Goal: Check status: Check status

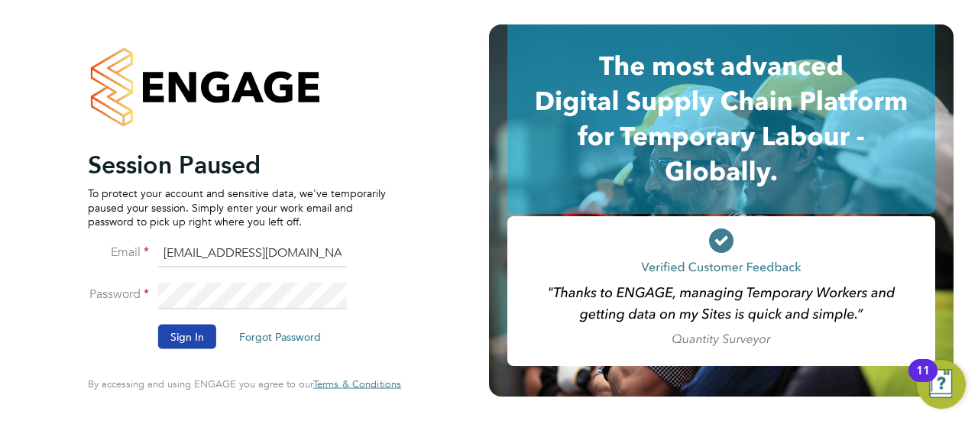
click at [171, 334] on button "Sign In" at bounding box center [187, 337] width 58 height 24
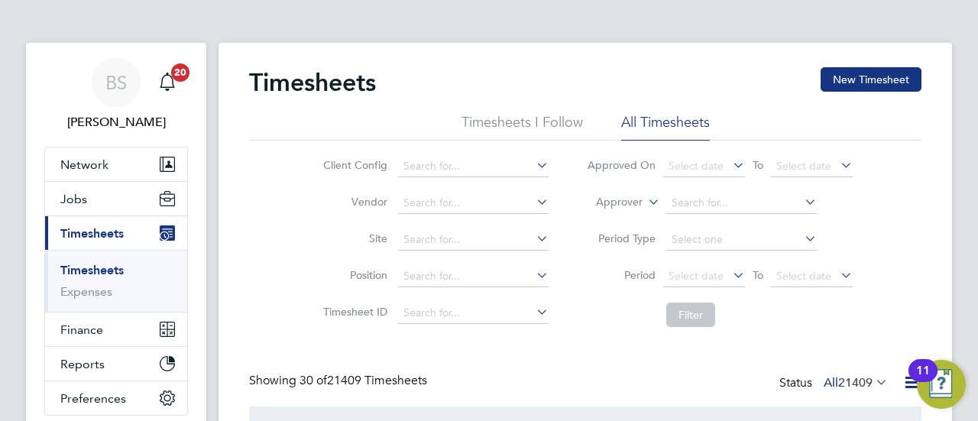
click at [643, 198] on li "Approver" at bounding box center [720, 203] width 304 height 37
click at [645, 198] on icon at bounding box center [645, 198] width 0 height 14
click at [629, 214] on li "Worker" at bounding box center [605, 220] width 75 height 20
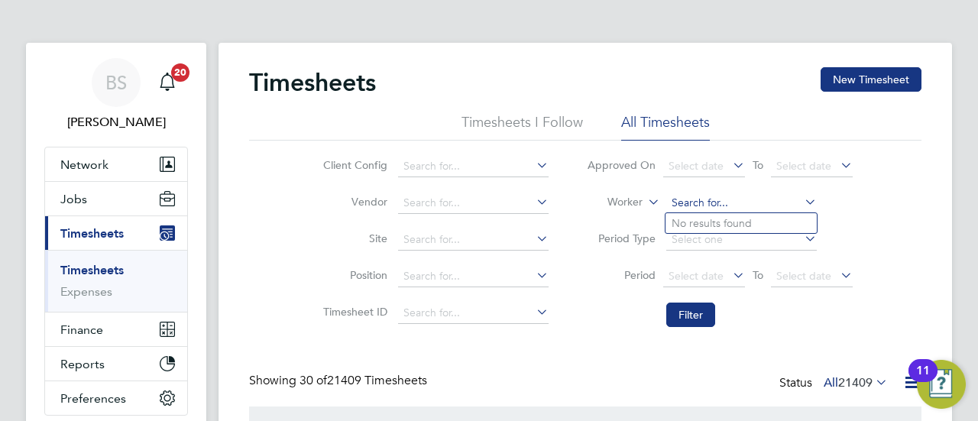
click at [749, 202] on input at bounding box center [741, 203] width 151 height 21
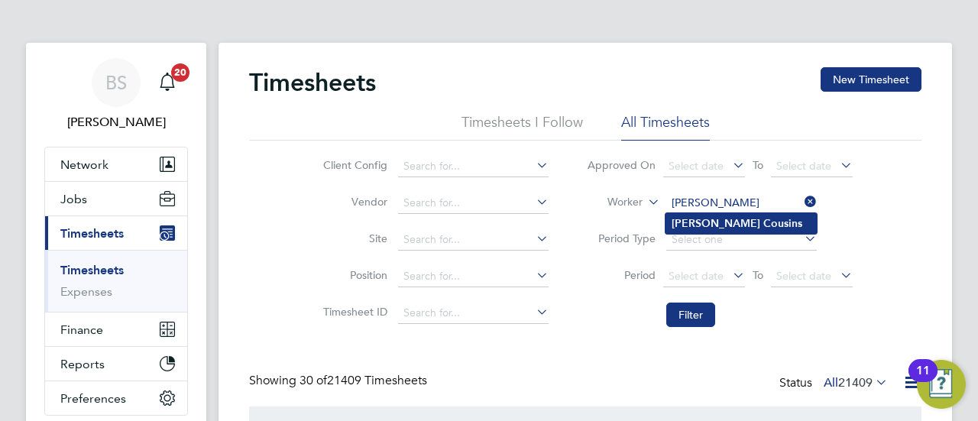
click at [701, 215] on li "[PERSON_NAME]" at bounding box center [741, 223] width 151 height 21
type input "[PERSON_NAME]"
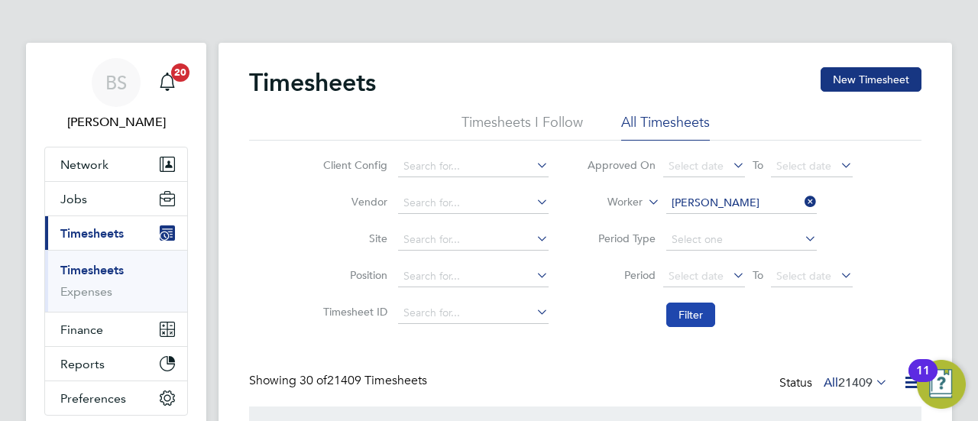
click at [695, 311] on button "Filter" at bounding box center [690, 315] width 49 height 24
click at [802, 196] on icon at bounding box center [802, 201] width 0 height 21
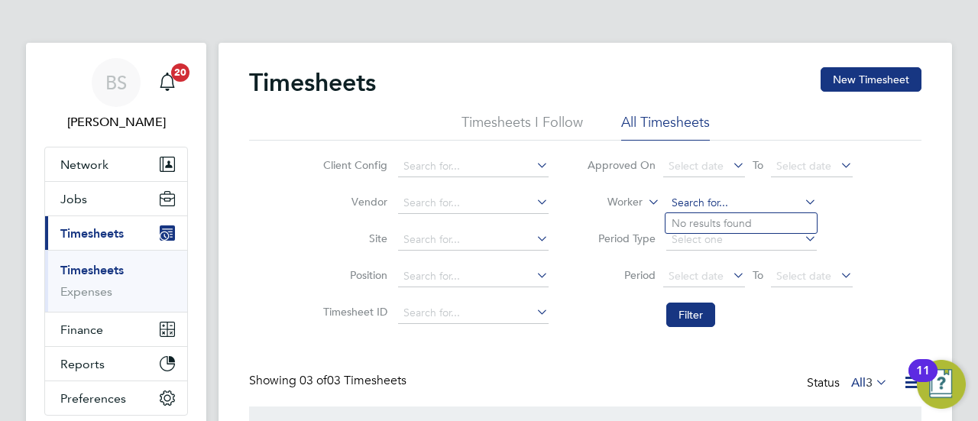
click at [723, 199] on input at bounding box center [741, 203] width 151 height 21
click at [719, 384] on li "[PERSON_NAME] [PERSON_NAME]" at bounding box center [760, 389] width 189 height 21
type input "[PERSON_NAME] [PERSON_NAME]"
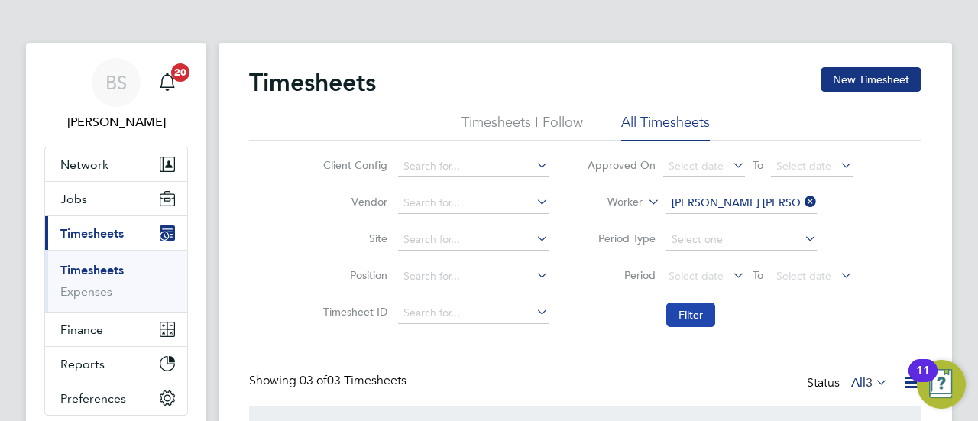
click at [697, 317] on button "Filter" at bounding box center [690, 315] width 49 height 24
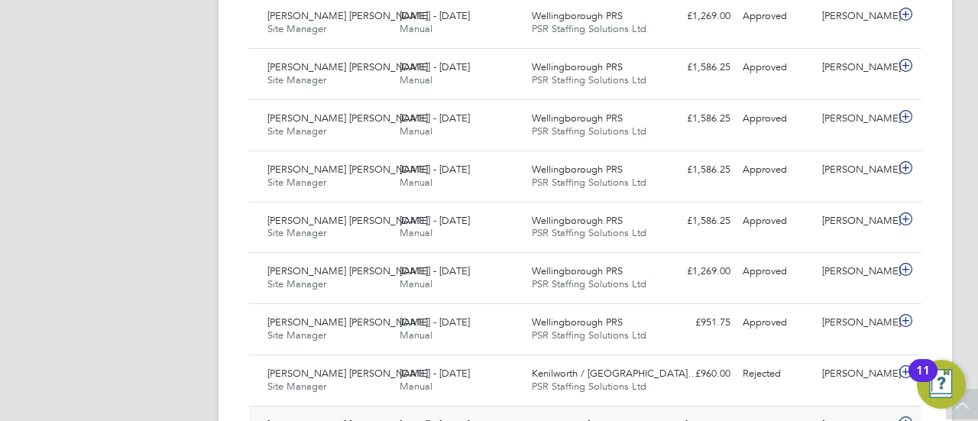
scroll to position [882, 0]
